Goal: Task Accomplishment & Management: Complete application form

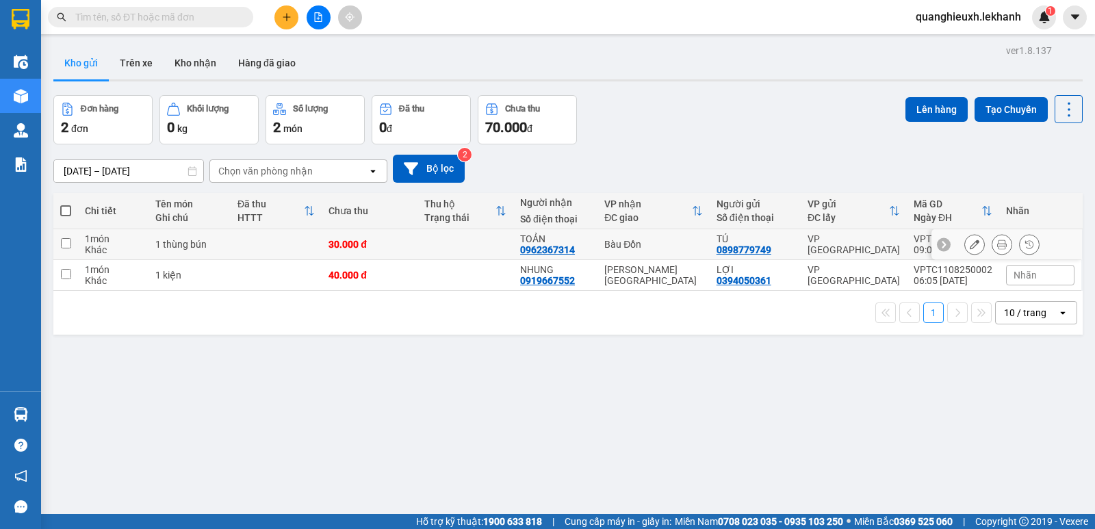
click at [997, 246] on icon at bounding box center [1002, 245] width 10 height 10
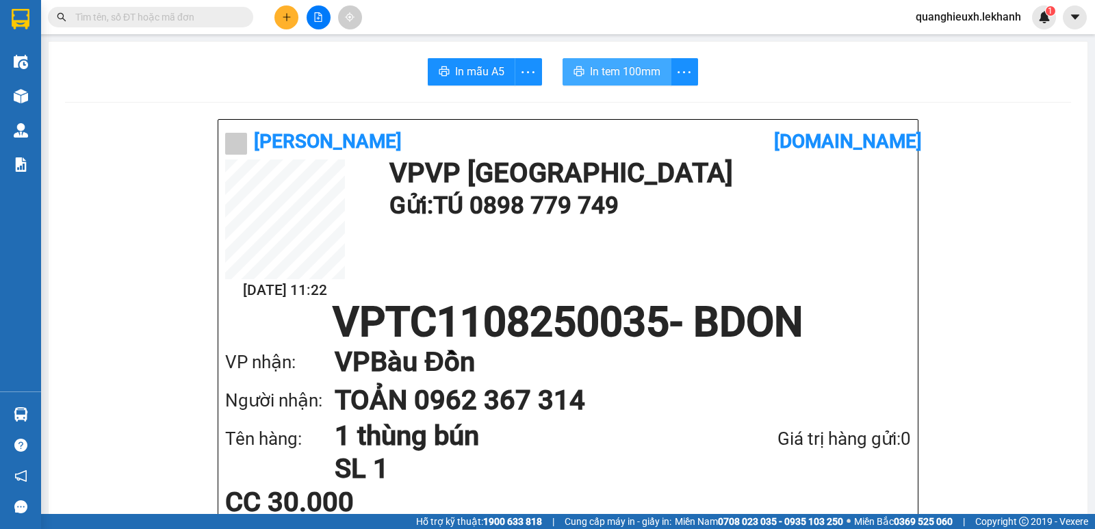
click at [604, 74] on span "In tem 100mm" at bounding box center [625, 71] width 70 height 17
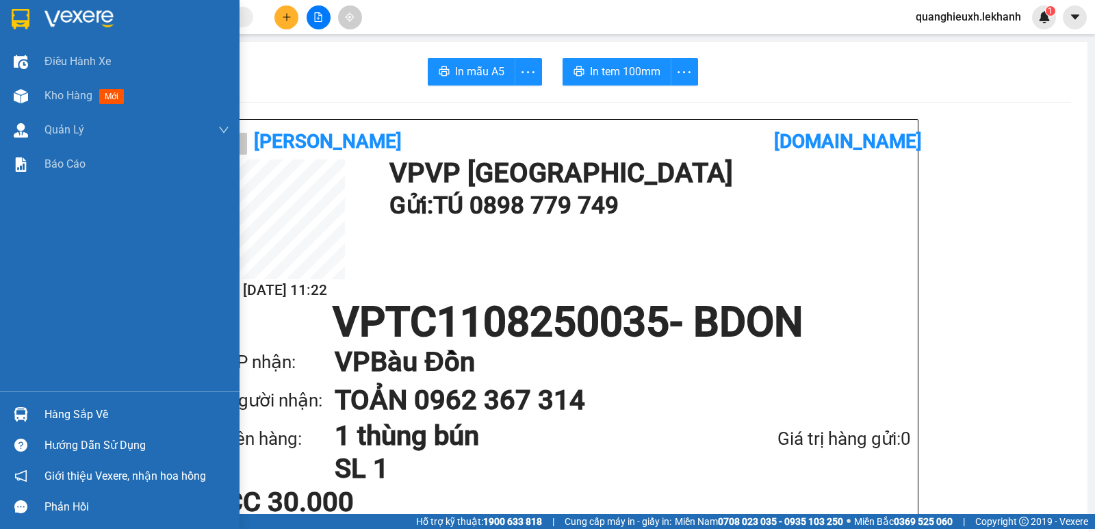
click at [14, 18] on img at bounding box center [21, 19] width 18 height 21
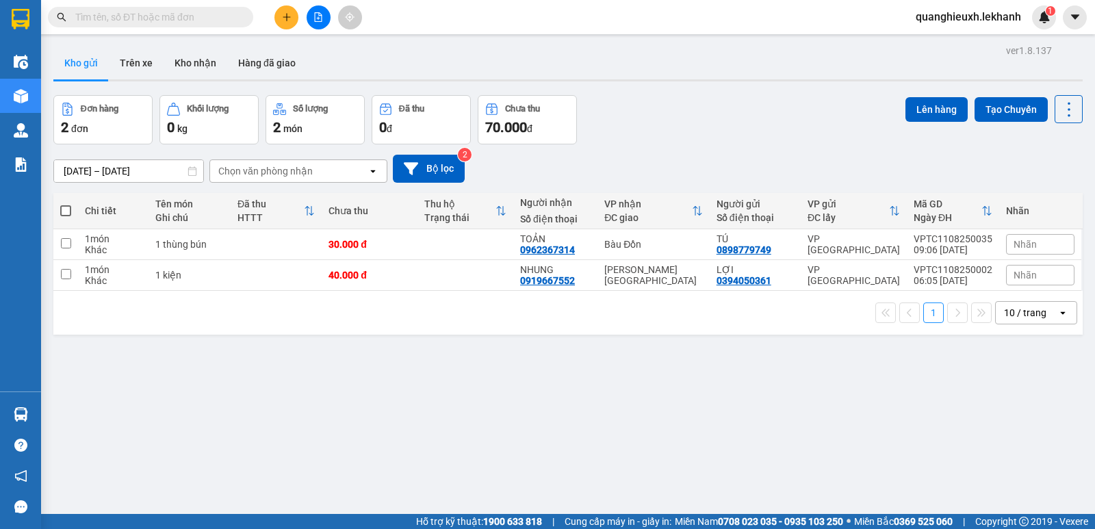
click at [291, 16] on icon "plus" at bounding box center [287, 17] width 10 height 10
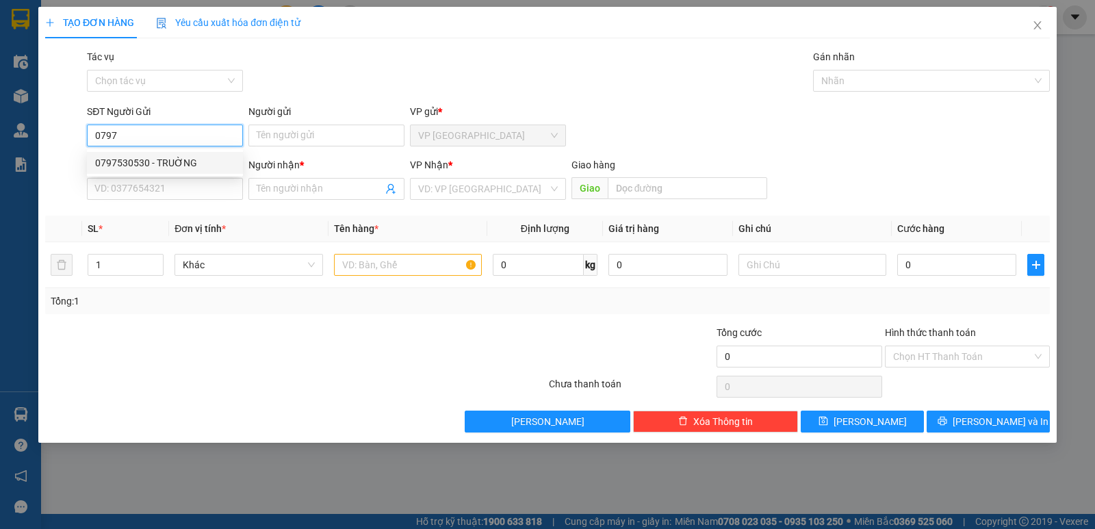
click at [151, 170] on div "0797530530 - TRUỜNG" at bounding box center [165, 162] width 140 height 15
type input "0797530530"
type input "TRUỜNG"
type input "0937775850"
type input "KHOA"
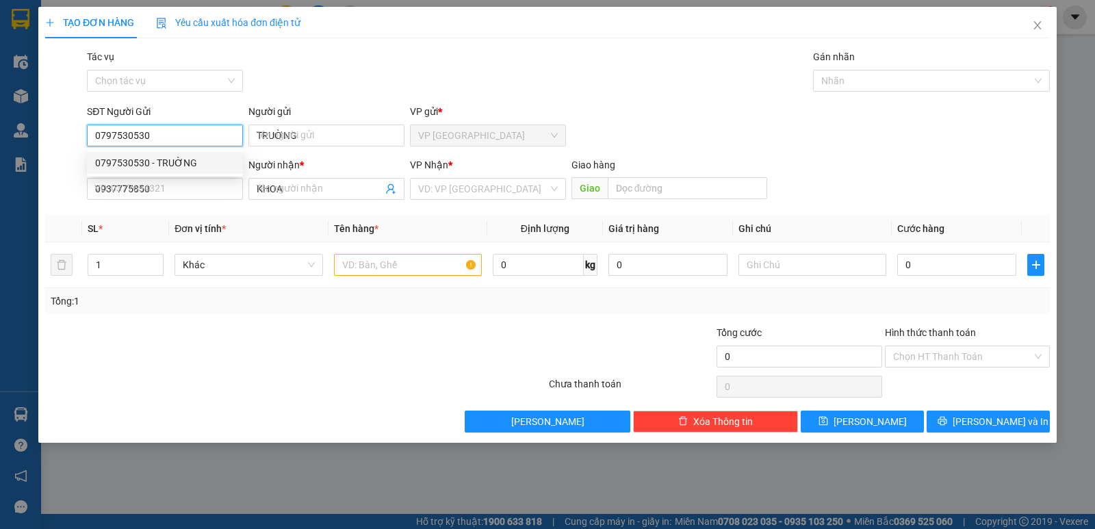
type input "50.000"
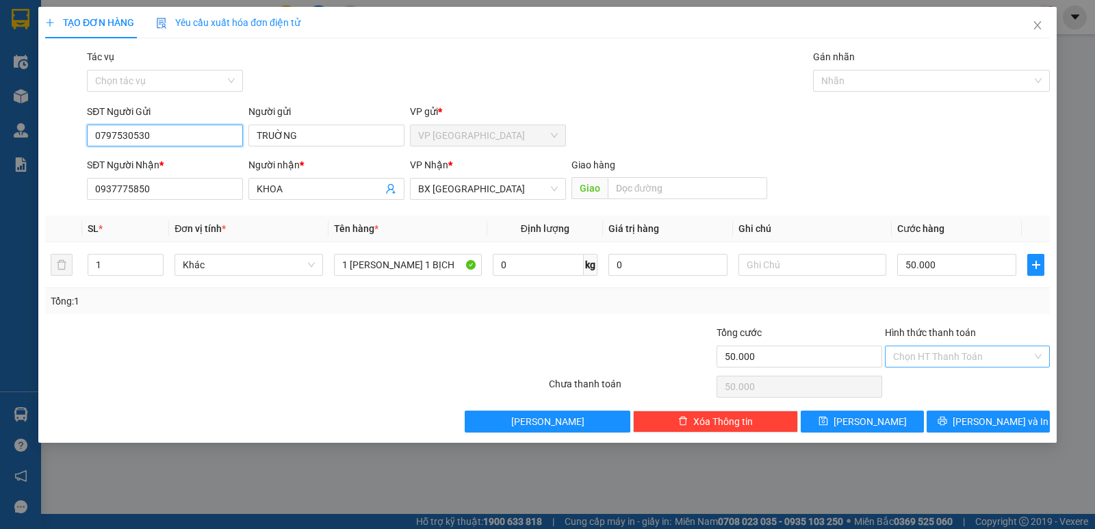
type input "0797530530"
click at [957, 359] on input "Hình thức thanh toán" at bounding box center [962, 356] width 139 height 21
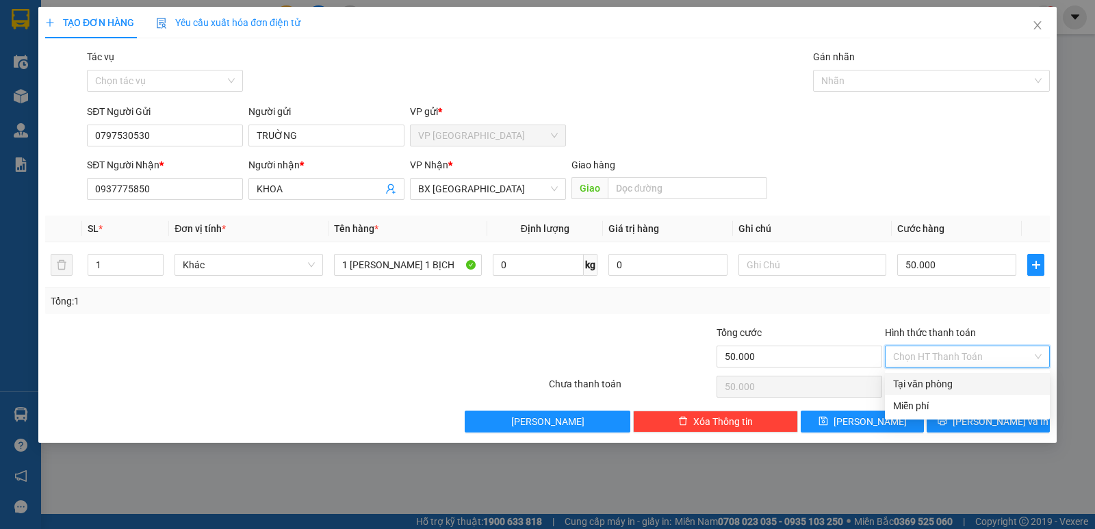
click at [939, 385] on div "Tại văn phòng" at bounding box center [967, 383] width 148 height 15
type input "0"
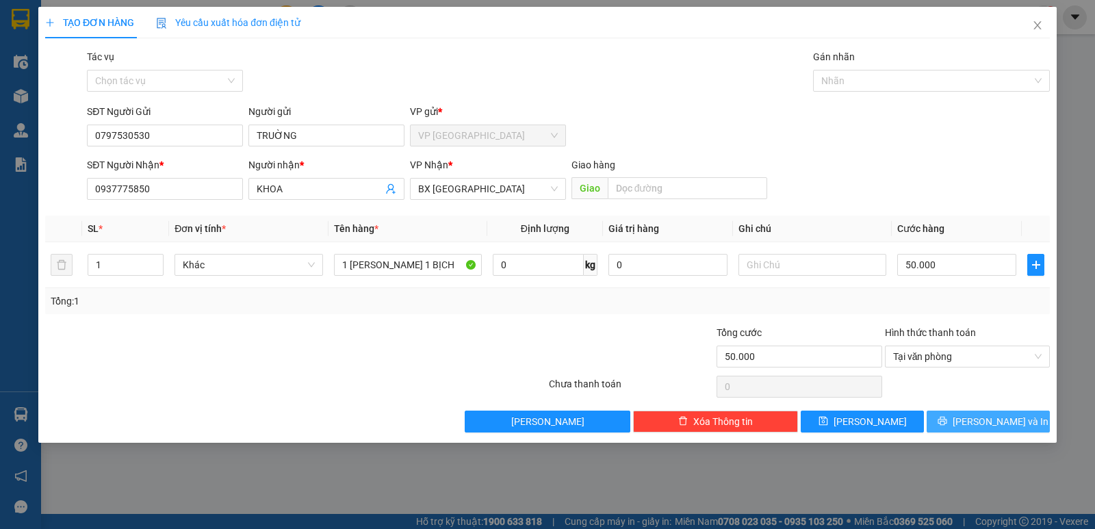
click at [953, 419] on button "[PERSON_NAME] và In" at bounding box center [988, 422] width 123 height 22
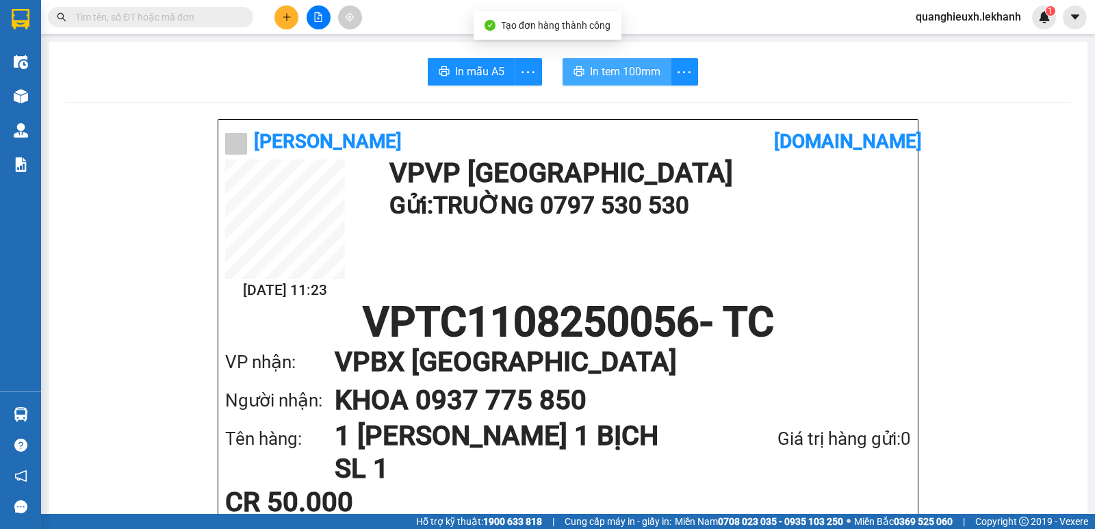
click at [604, 78] on span "In tem 100mm" at bounding box center [625, 71] width 70 height 17
drag, startPoint x: 0, startPoint y: 128, endPoint x: 39, endPoint y: -10, distance: 143.6
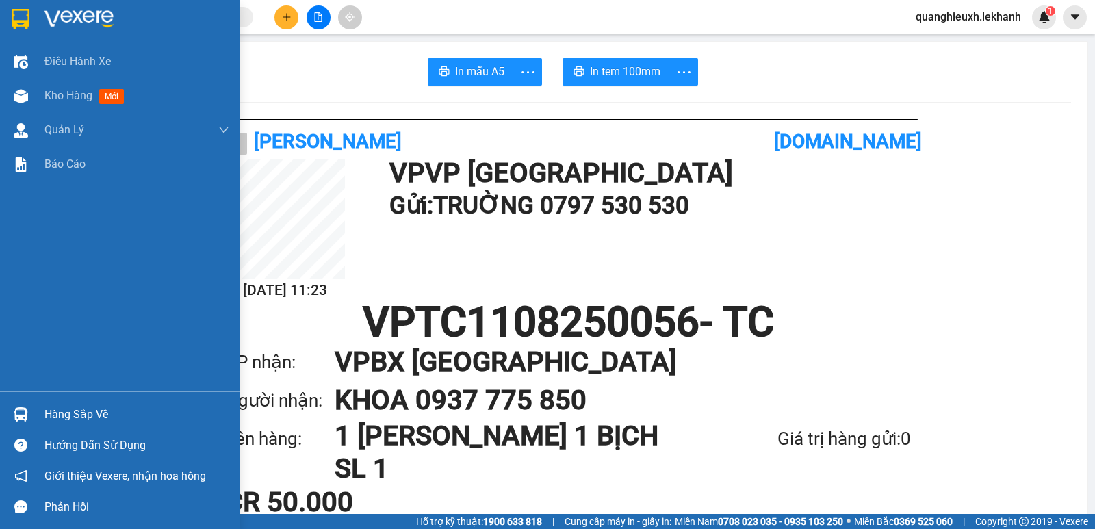
drag, startPoint x: 39, startPoint y: -10, endPoint x: 92, endPoint y: 8, distance: 56.5
click at [92, 9] on img at bounding box center [78, 19] width 69 height 21
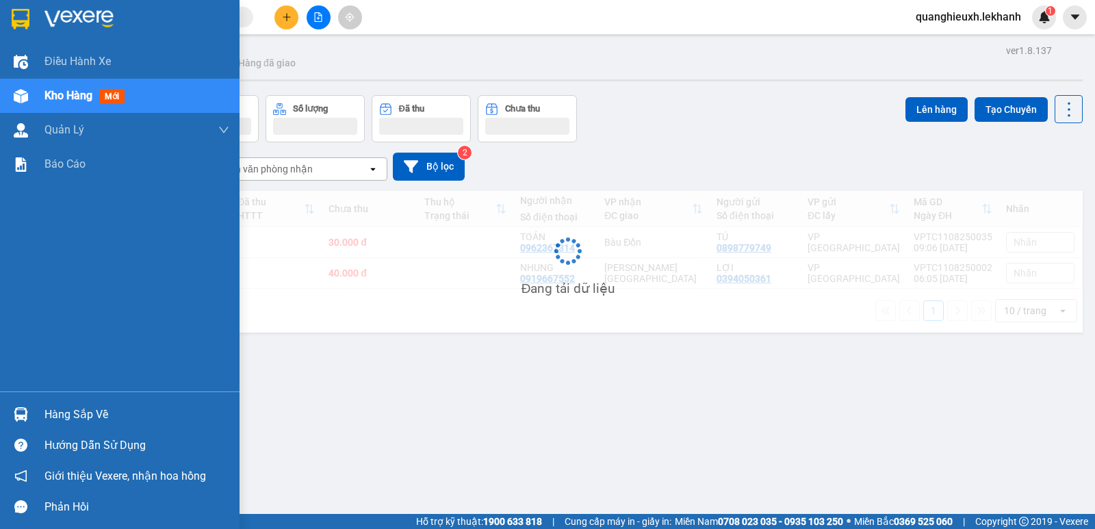
click at [92, 9] on img at bounding box center [78, 19] width 69 height 21
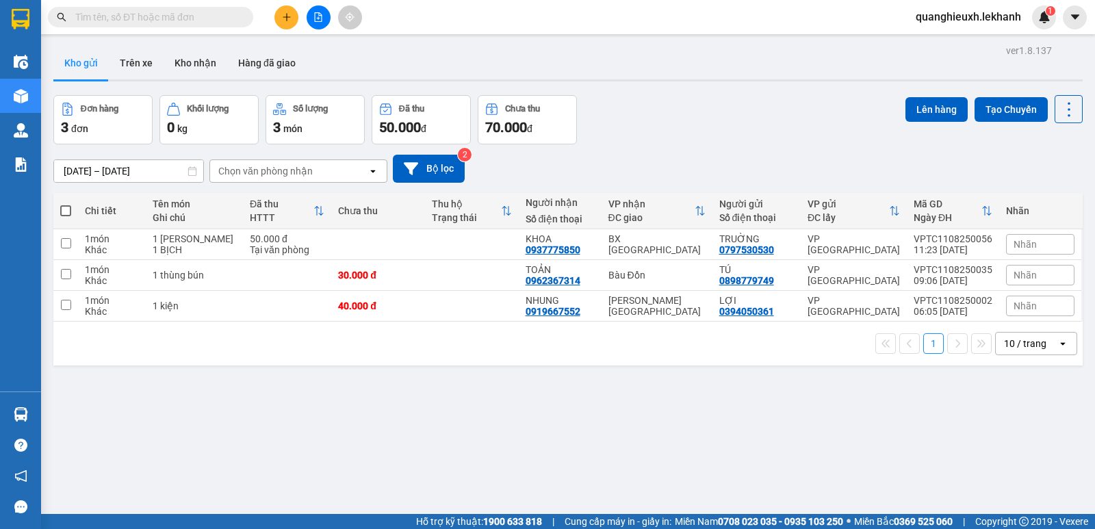
click at [288, 17] on icon "plus" at bounding box center [287, 16] width 8 height 1
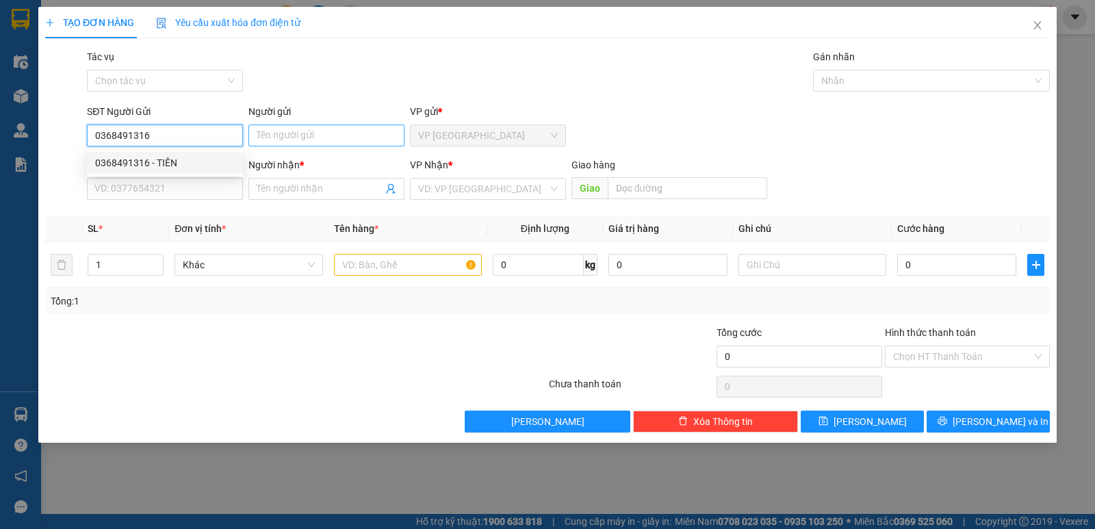
type input "0368491316"
click at [311, 136] on input "Người gửi" at bounding box center [326, 136] width 156 height 22
click at [177, 142] on input "0368491316" at bounding box center [165, 136] width 156 height 22
click at [190, 164] on div "0368491316 - TIÊN" at bounding box center [165, 162] width 140 height 15
type input "TIÊN"
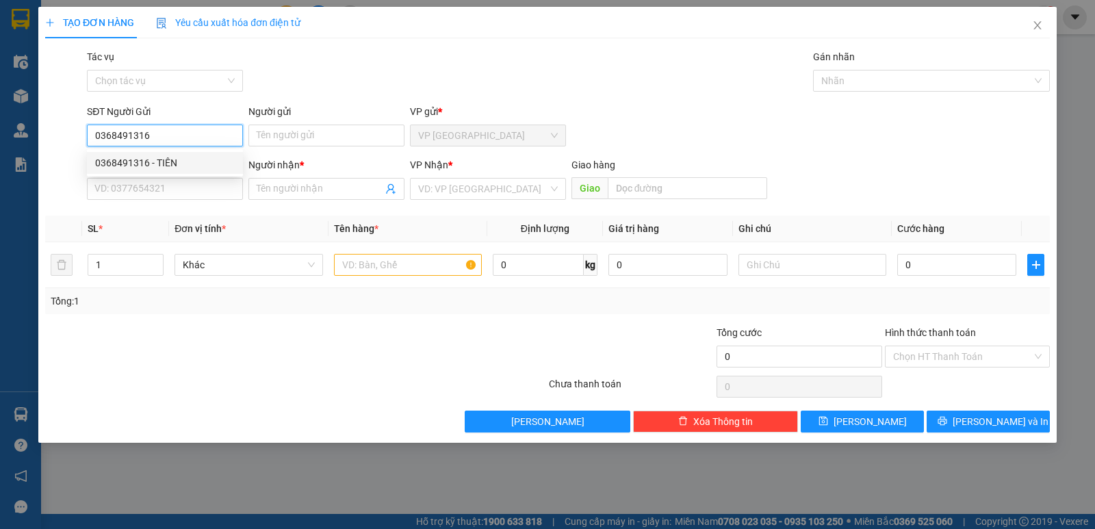
type input "0964242910"
type input "phương"
type input "30.000"
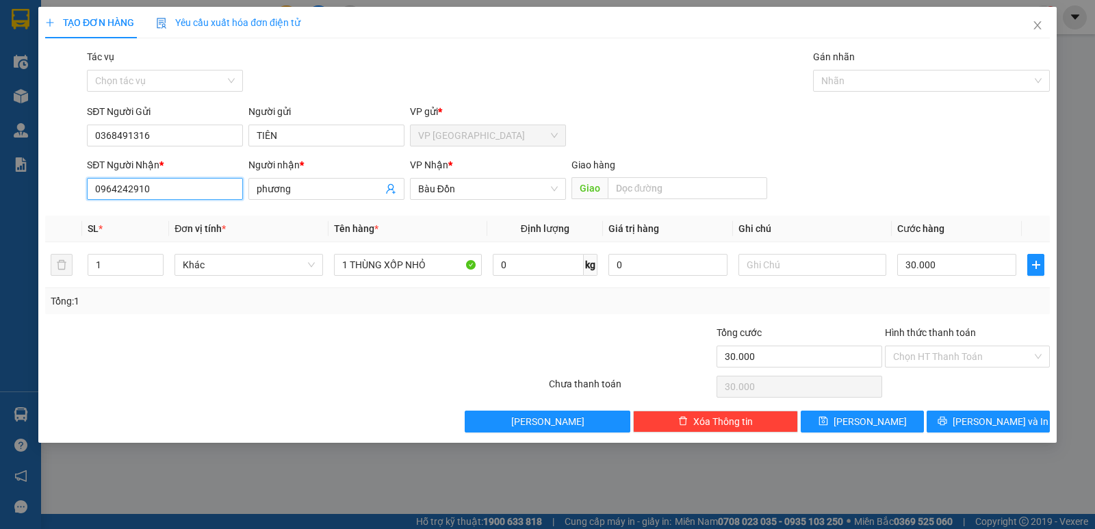
drag, startPoint x: 181, startPoint y: 192, endPoint x: 0, endPoint y: 184, distance: 180.8
click at [0, 184] on div "TẠO ĐƠN HÀNG Yêu cầu xuất hóa đơn điện tử Transit Pickup Surcharge Ids Transit …" at bounding box center [547, 264] width 1095 height 529
type input "0918383158"
drag, startPoint x: 229, startPoint y: 201, endPoint x: 130, endPoint y: 203, distance: 99.2
click at [153, 208] on div "Transit Pickup Surcharge Ids Transit Deliver Surcharge Ids Transit Deliver Surc…" at bounding box center [547, 240] width 1005 height 383
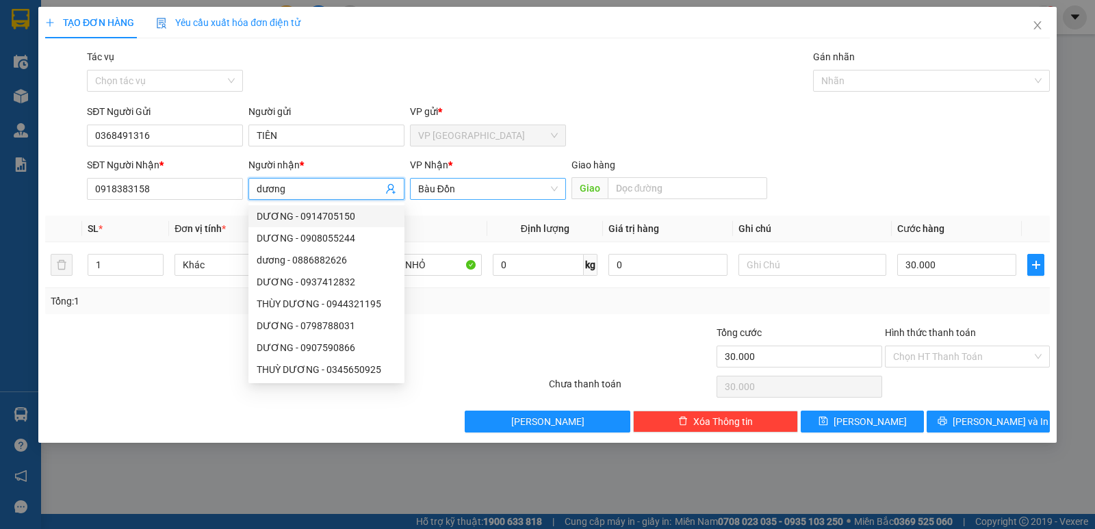
click at [514, 188] on span "Bàu Đồn" at bounding box center [488, 189] width 140 height 21
type input "dương"
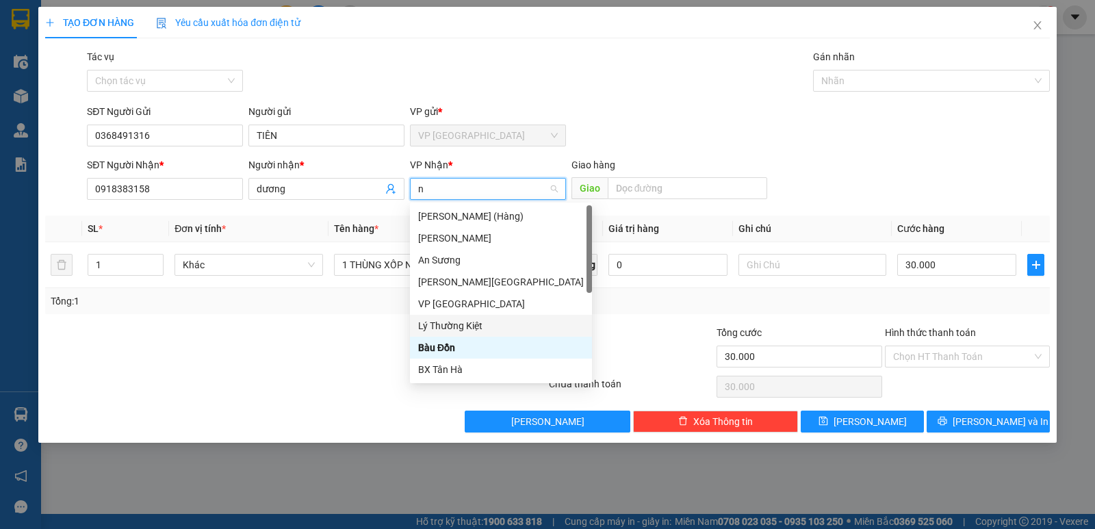
type input "ni"
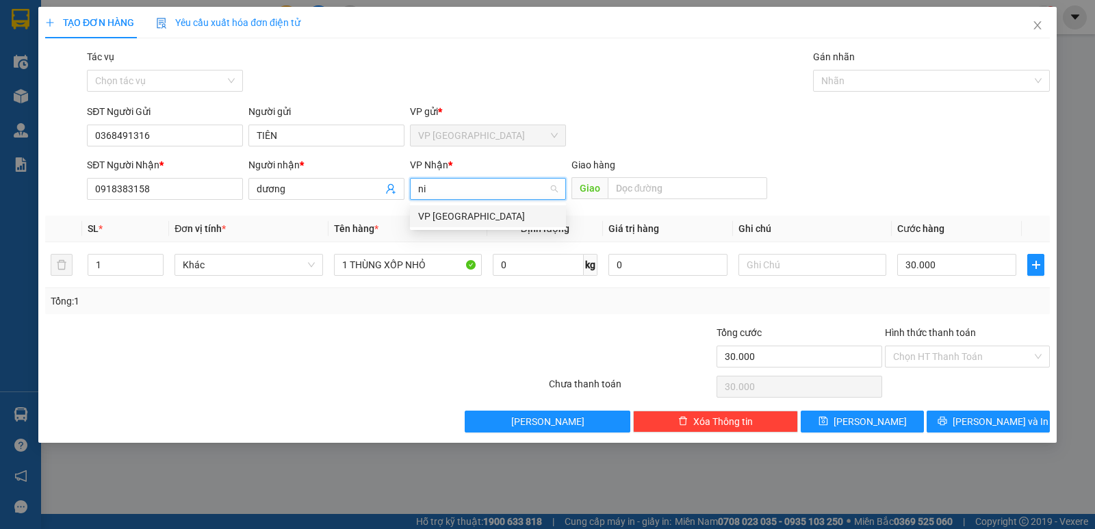
click at [459, 218] on div "VP [GEOGRAPHIC_DATA]" at bounding box center [488, 216] width 140 height 15
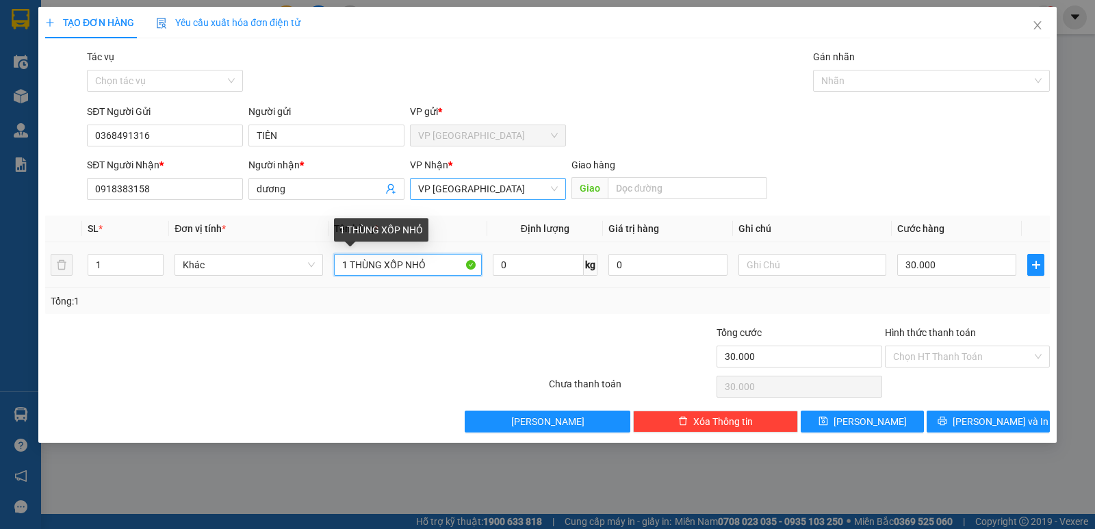
drag, startPoint x: 432, startPoint y: 266, endPoint x: 0, endPoint y: 226, distance: 434.3
click at [0, 226] on div "TẠO ĐƠN HÀNG Yêu cầu xuất hóa đơn điện tử Transit Pickup Surcharge Ids Transit …" at bounding box center [547, 264] width 1095 height 529
type input "1 thùng xốp đông lạnh"
click at [913, 259] on input "30.000" at bounding box center [956, 265] width 119 height 22
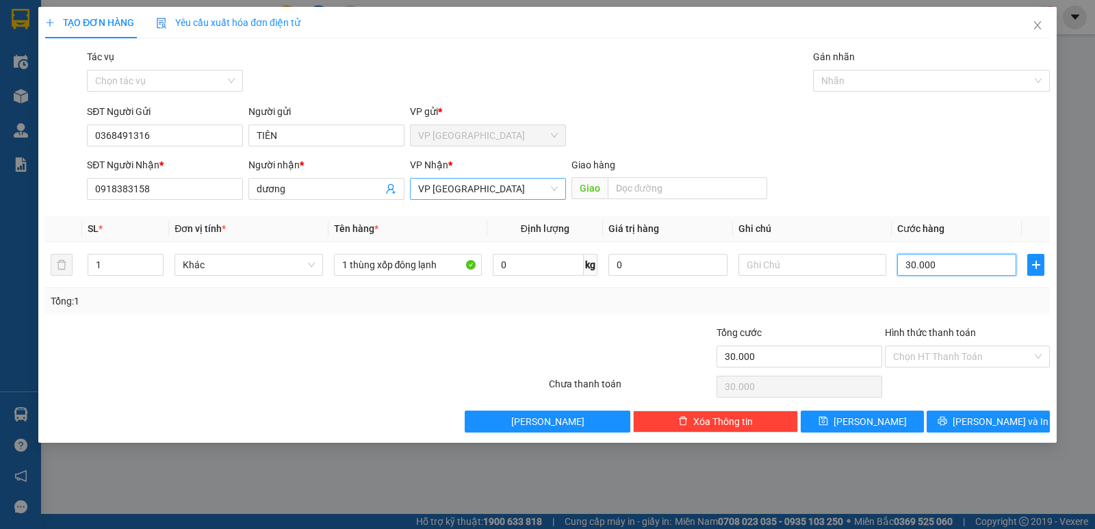
type input "4"
type input "40"
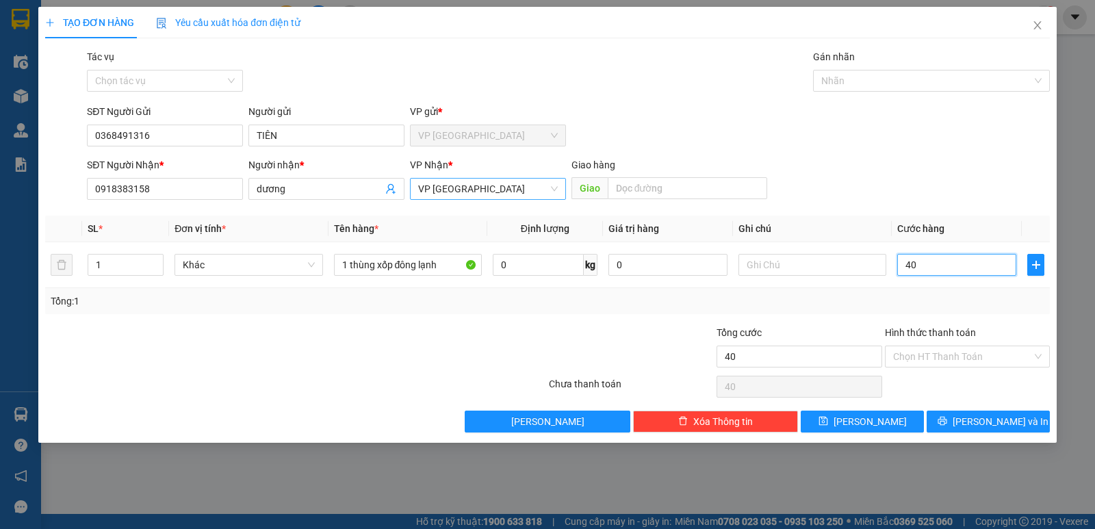
type input "400"
type input "4.000"
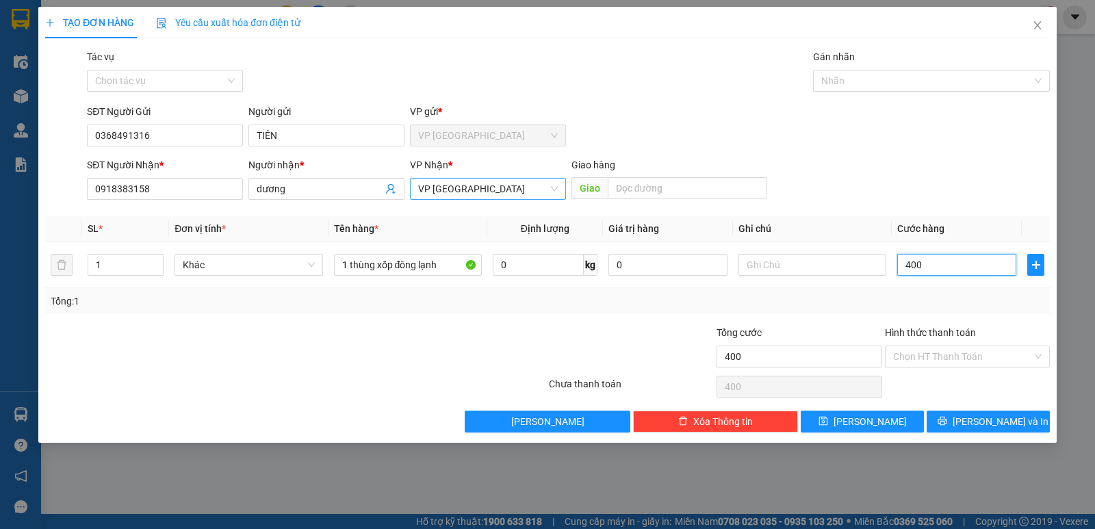
type input "4.000"
type input "40.000"
click at [974, 423] on button "[PERSON_NAME] và In" at bounding box center [988, 422] width 123 height 22
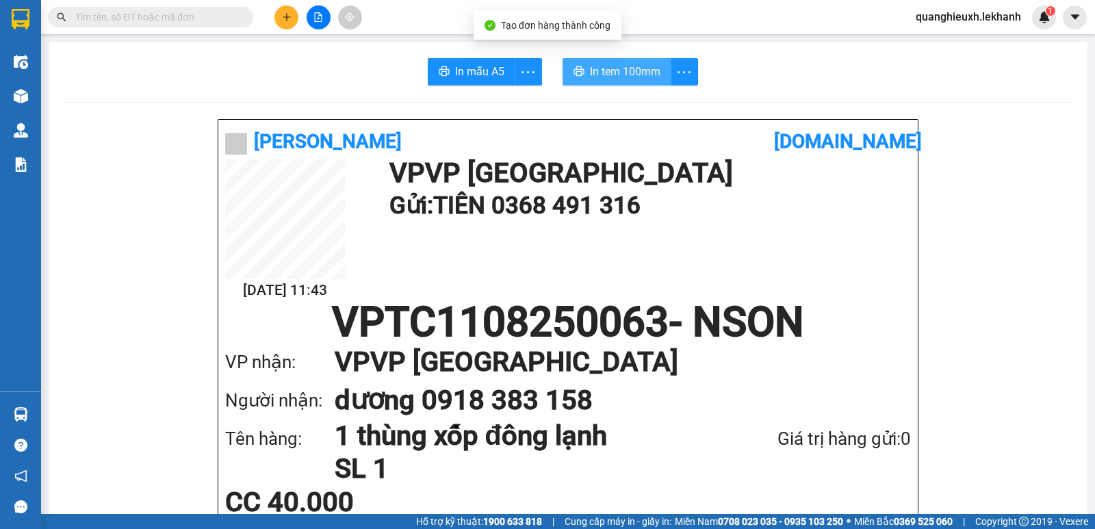
click at [638, 71] on span "In tem 100mm" at bounding box center [625, 71] width 70 height 17
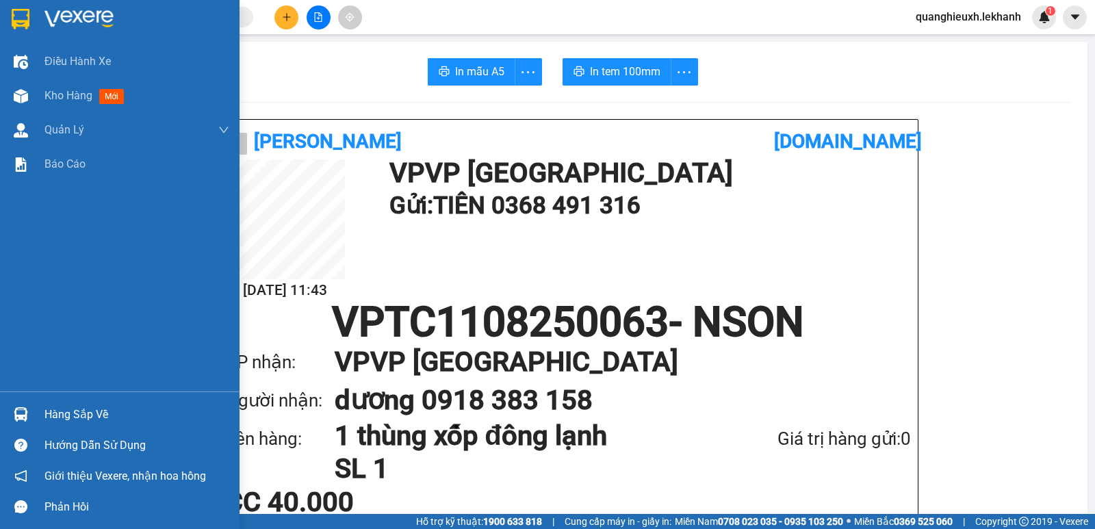
click at [38, 18] on div at bounding box center [120, 22] width 240 height 44
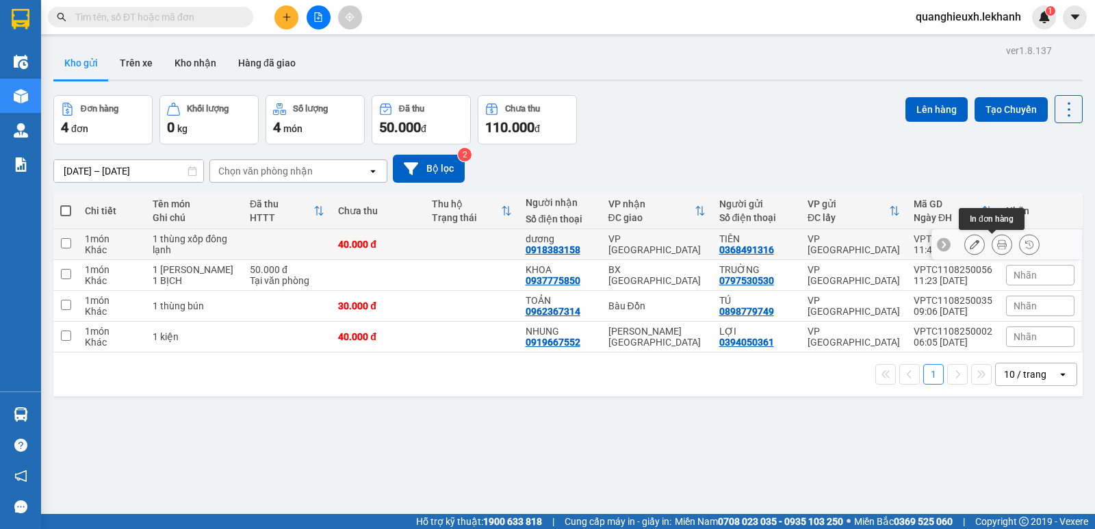
click at [997, 248] on icon at bounding box center [1002, 245] width 10 height 10
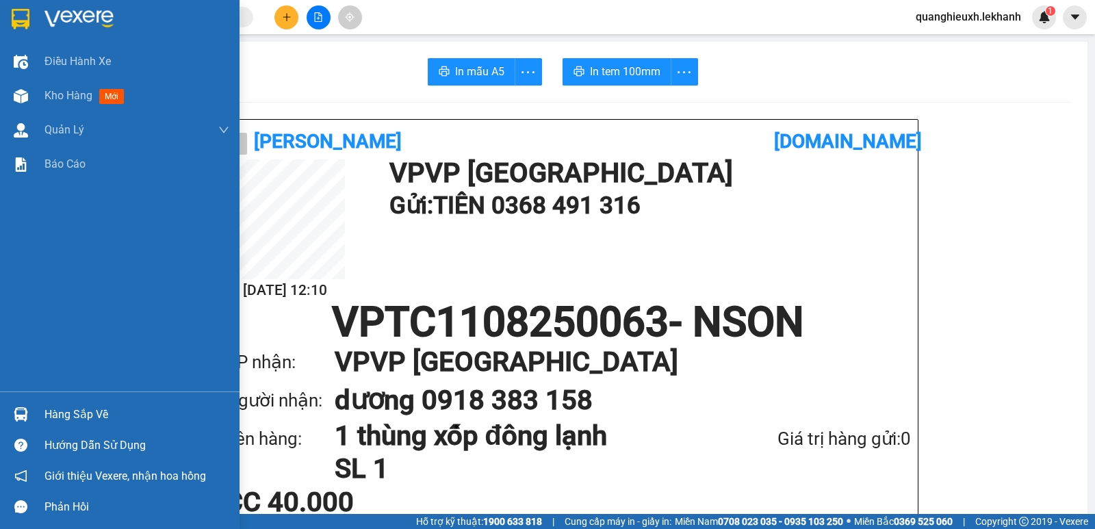
click at [57, 21] on img at bounding box center [78, 19] width 69 height 21
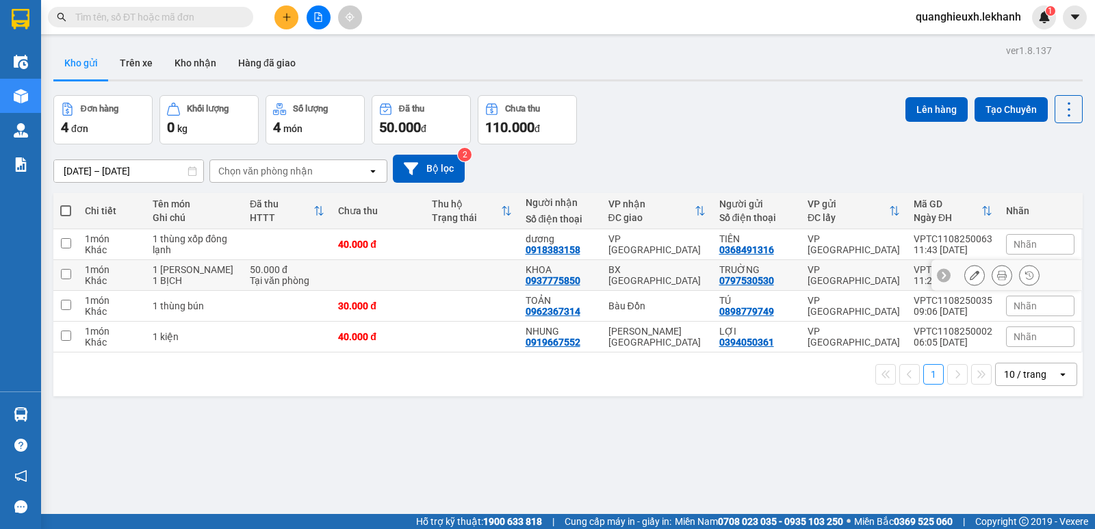
click at [992, 276] on button at bounding box center [1001, 275] width 19 height 24
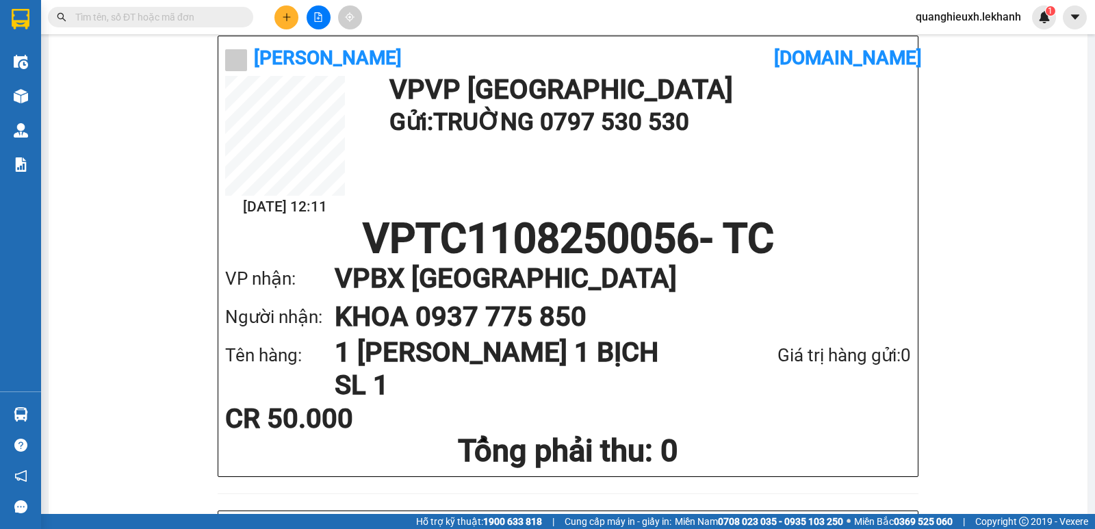
scroll to position [142, 0]
